Goal: Information Seeking & Learning: Find specific fact

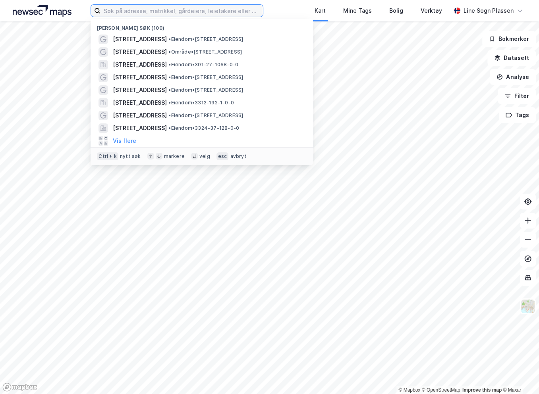
click at [133, 15] on input at bounding box center [181, 11] width 162 height 12
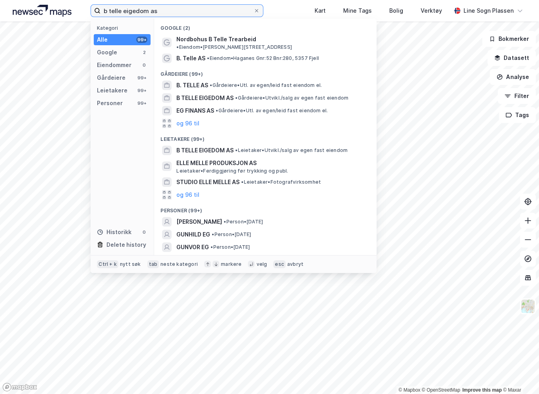
type input "b telle eigedom as"
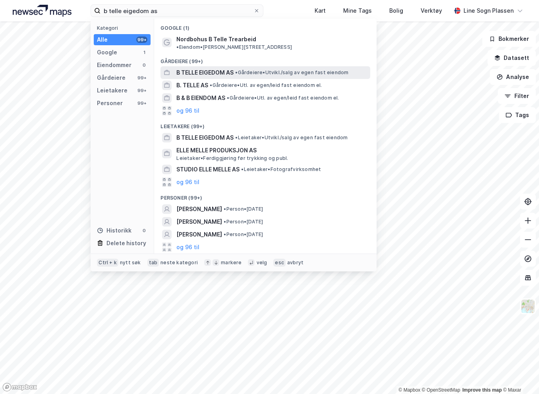
click at [192, 68] on span "B TELLE EIGEDOM AS" at bounding box center [204, 73] width 57 height 10
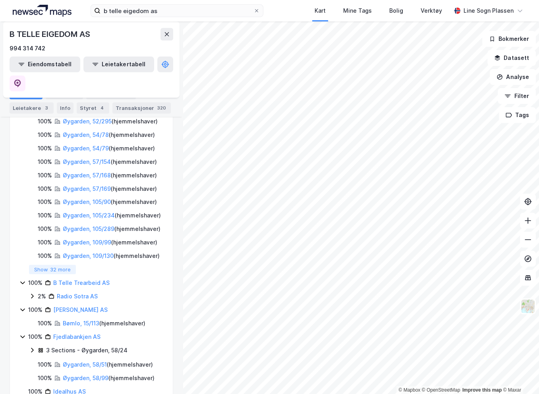
scroll to position [508, 0]
